Goal: Find contact information: Find specific page/section

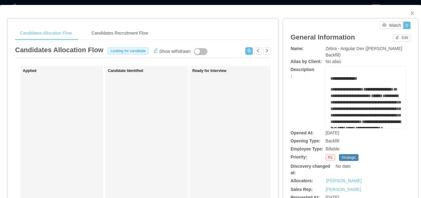
scroll to position [185, 0]
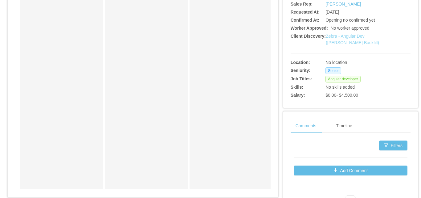
click at [354, 41] on link "Zebra - Angular Dev ([PERSON_NAME] Backfill)" at bounding box center [352, 39] width 53 height 11
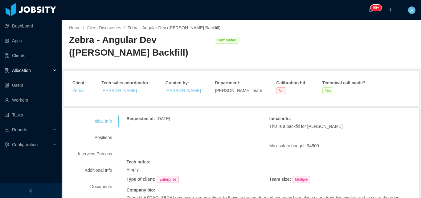
click at [81, 86] on div "Client : Zebra" at bounding box center [80, 87] width 15 height 14
click at [81, 88] on link "Zebra" at bounding box center [78, 90] width 11 height 5
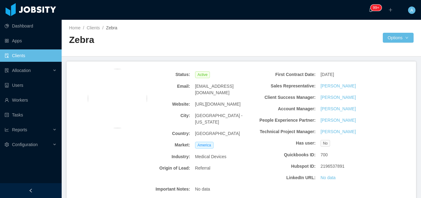
drag, startPoint x: 194, startPoint y: 99, endPoint x: 233, endPoint y: 98, distance: 39.5
click at [238, 100] on div "https://www.zebra.com" at bounding box center [224, 103] width 63 height 11
copy span "https://www.zebra.com"
